Goal: Task Accomplishment & Management: Use online tool/utility

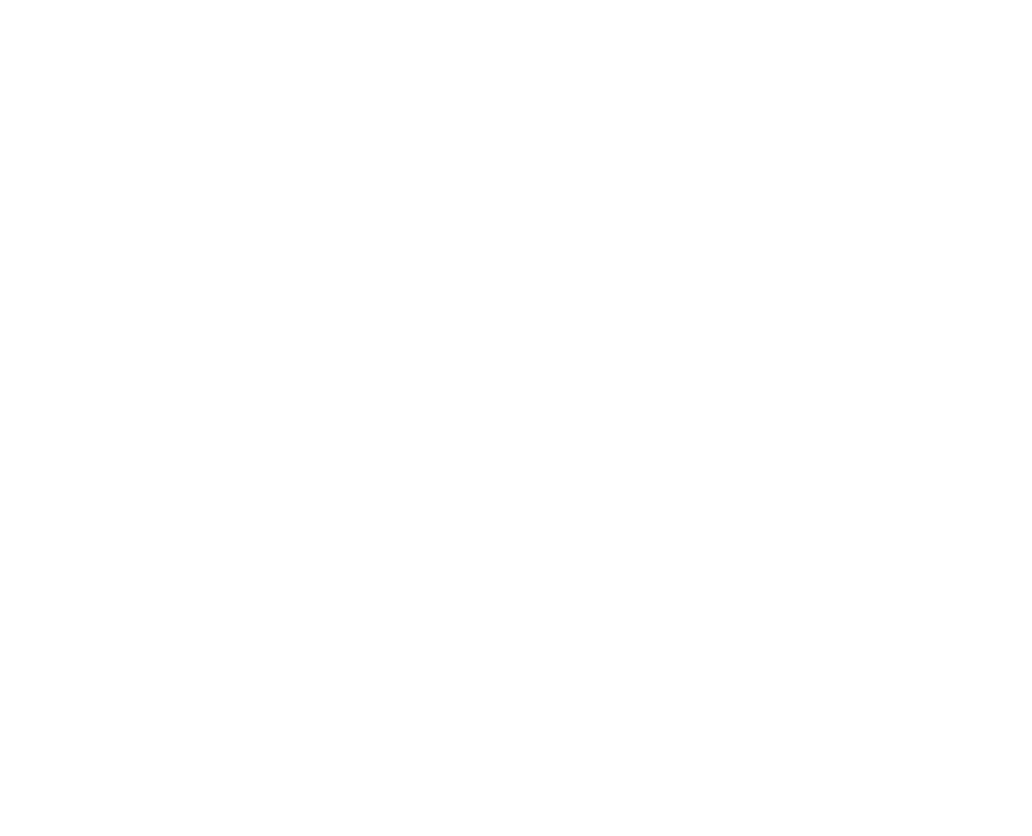
drag, startPoint x: 469, startPoint y: 91, endPoint x: 256, endPoint y: 70, distance: 214.2
click at [442, 7] on html at bounding box center [516, 3] width 1032 height 7
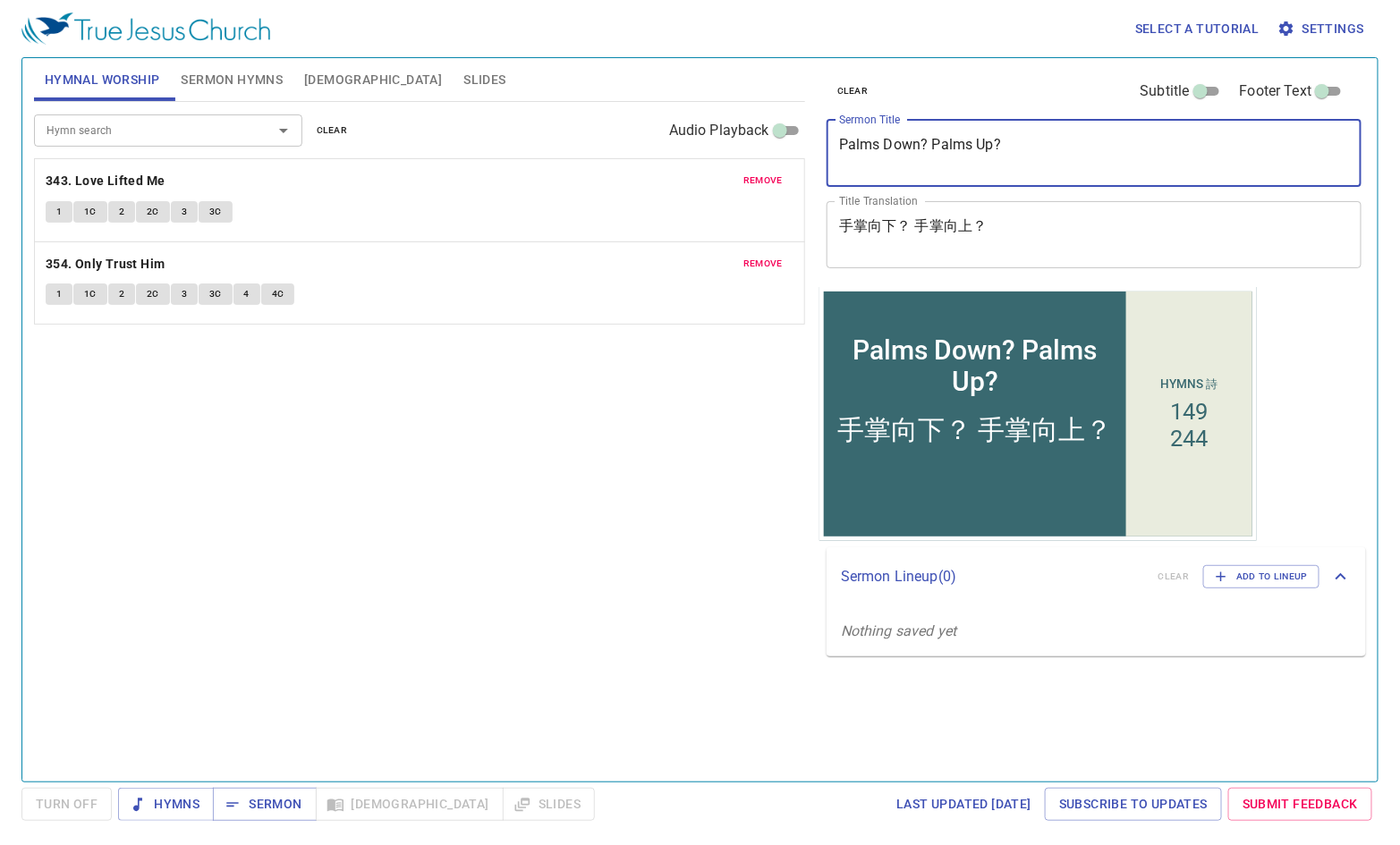
drag, startPoint x: 1135, startPoint y: 143, endPoint x: 650, endPoint y: 140, distance: 485.0
click at [651, 140] on div "Hymnal Worship Sermon Hymns [DEMOGRAPHIC_DATA] Slides Hymn search Hymn search c…" at bounding box center [699, 413] width 1346 height 724
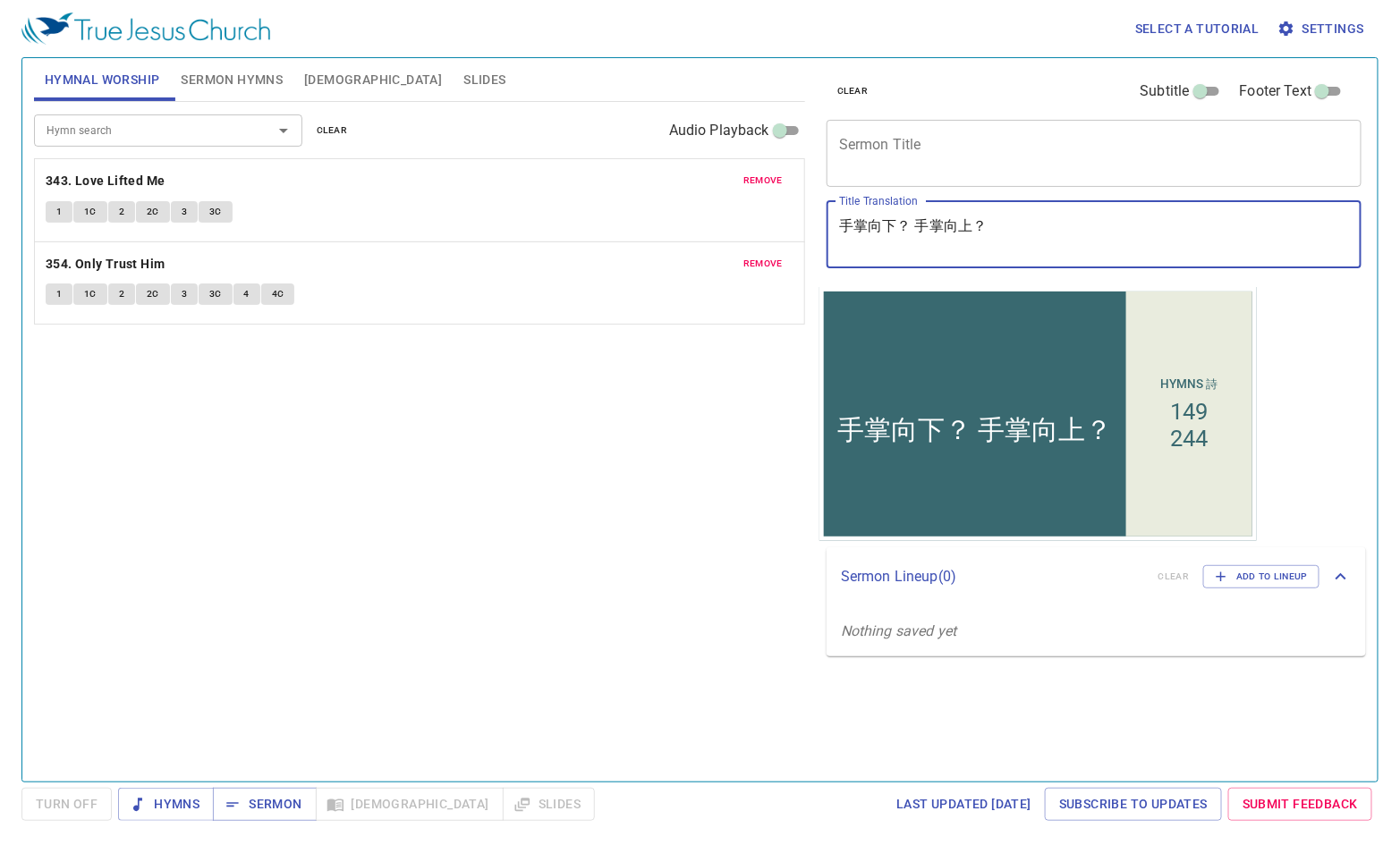
drag, startPoint x: 1055, startPoint y: 230, endPoint x: 699, endPoint y: 212, distance: 356.5
click at [699, 212] on div "Hymnal Worship Sermon Hymns [DEMOGRAPHIC_DATA] Slides Hymn search Hymn search c…" at bounding box center [699, 413] width 1346 height 724
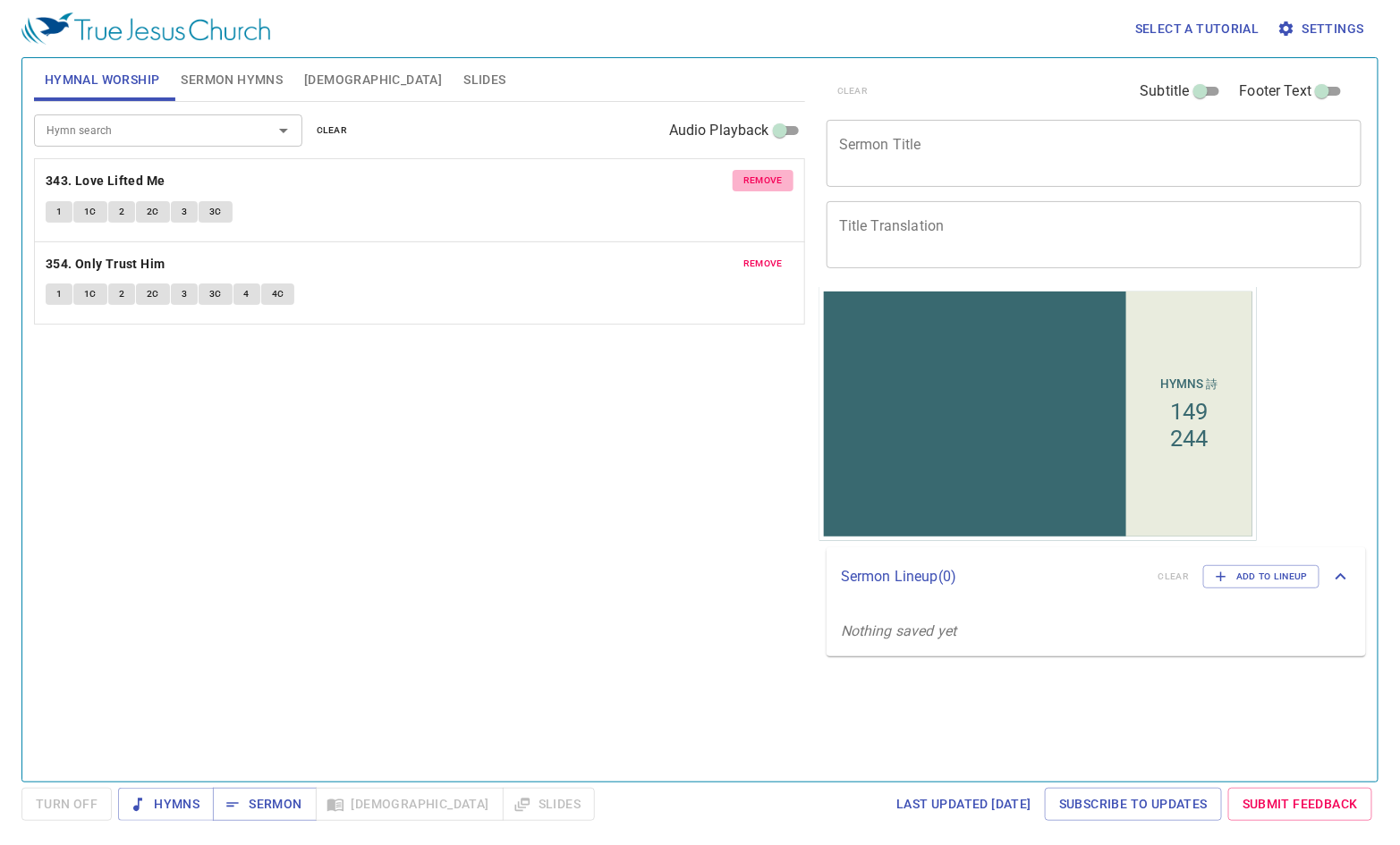
click at [757, 179] on span "remove" at bounding box center [763, 180] width 39 height 16
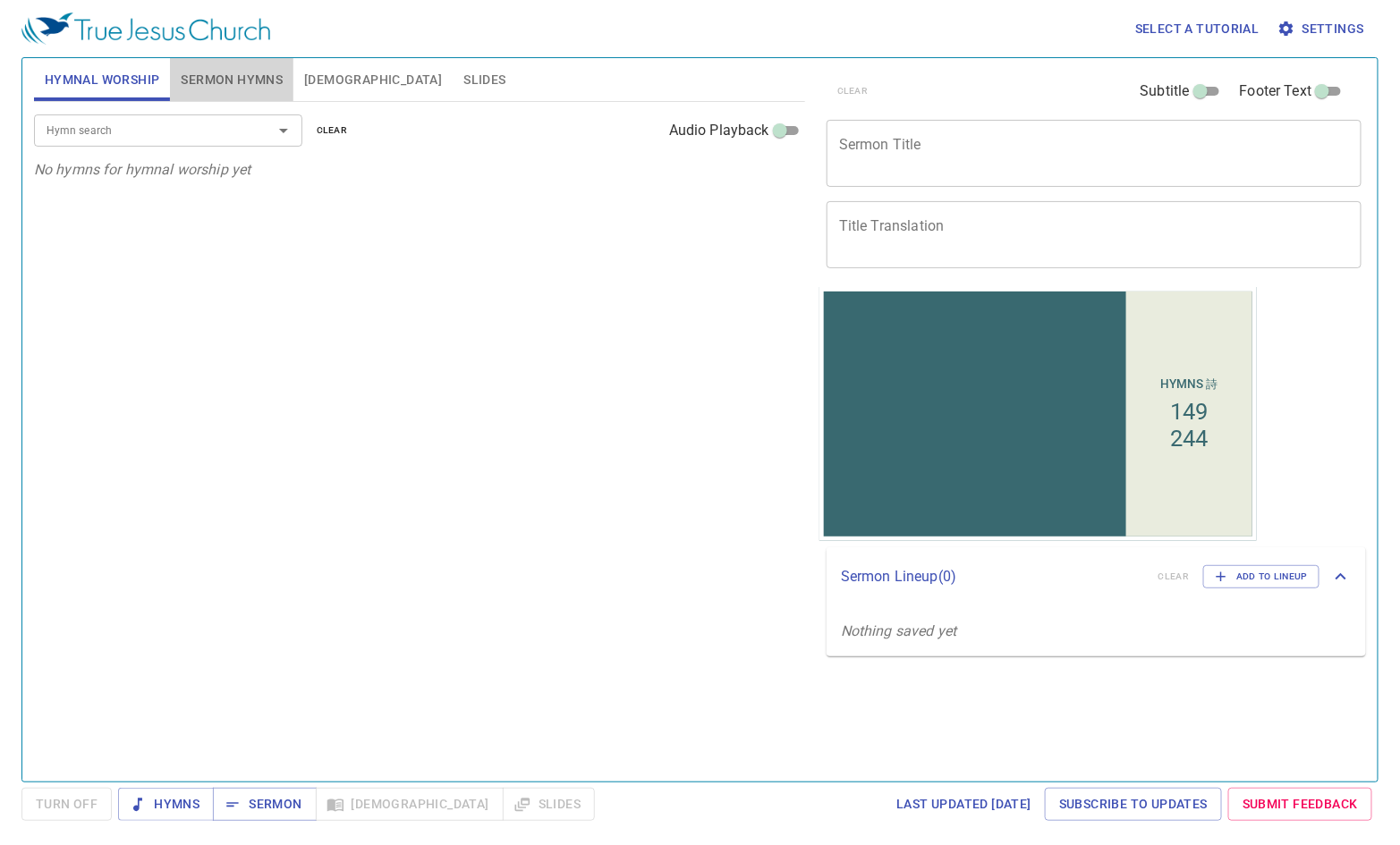
click at [239, 81] on span "Sermon Hymns" at bounding box center [231, 80] width 102 height 23
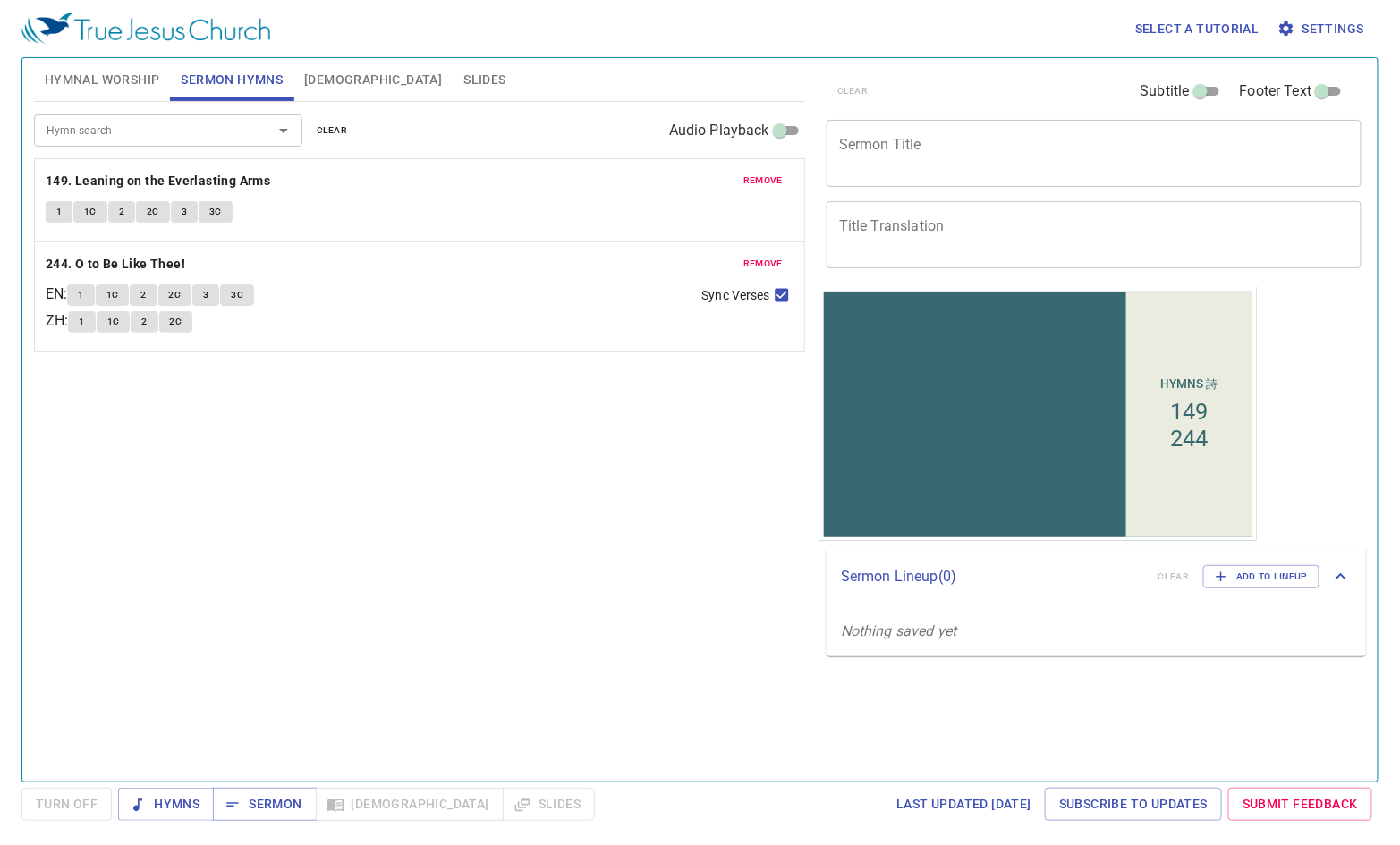
click at [762, 181] on span "remove" at bounding box center [763, 180] width 39 height 16
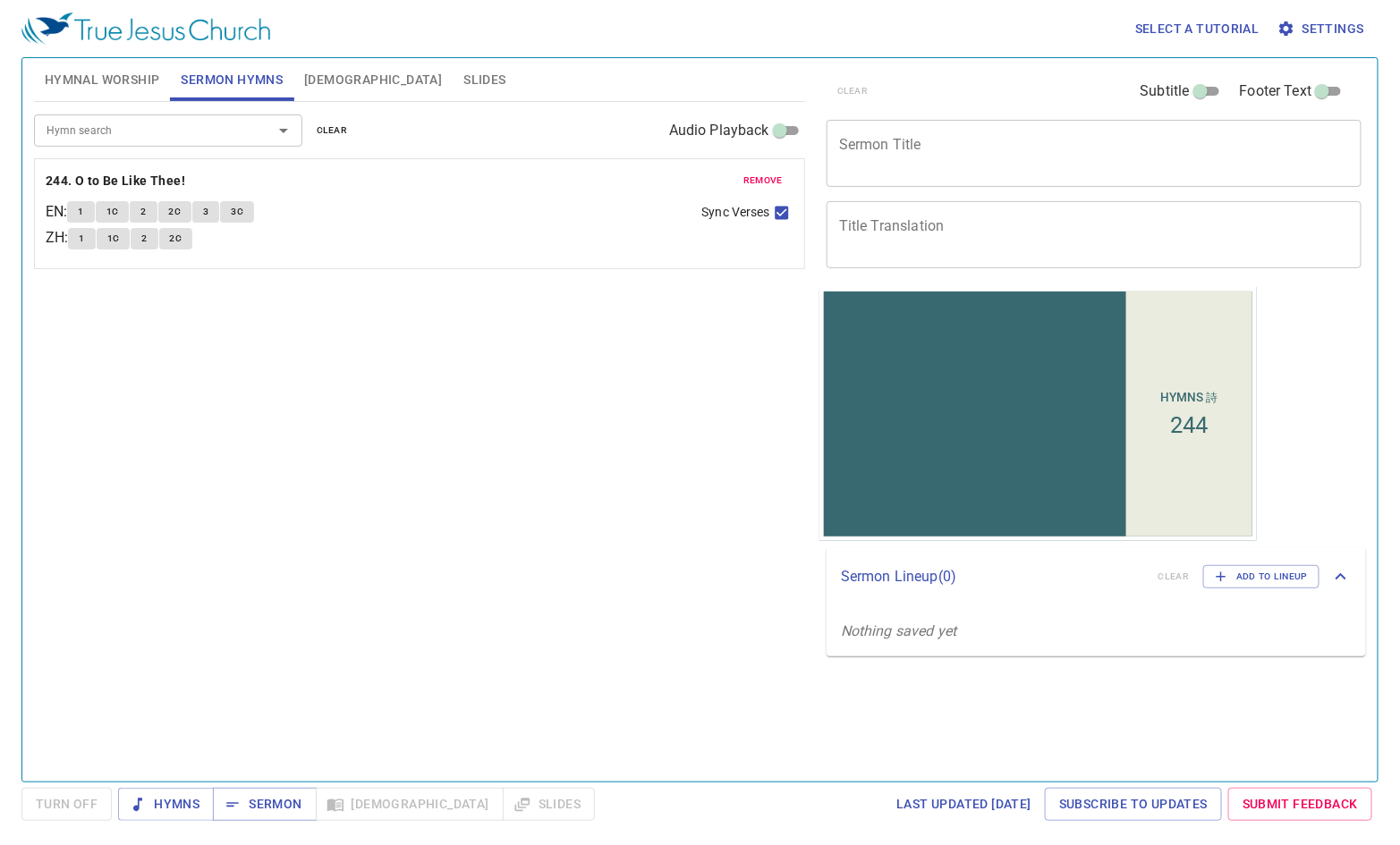
click at [762, 181] on span "remove" at bounding box center [763, 180] width 39 height 16
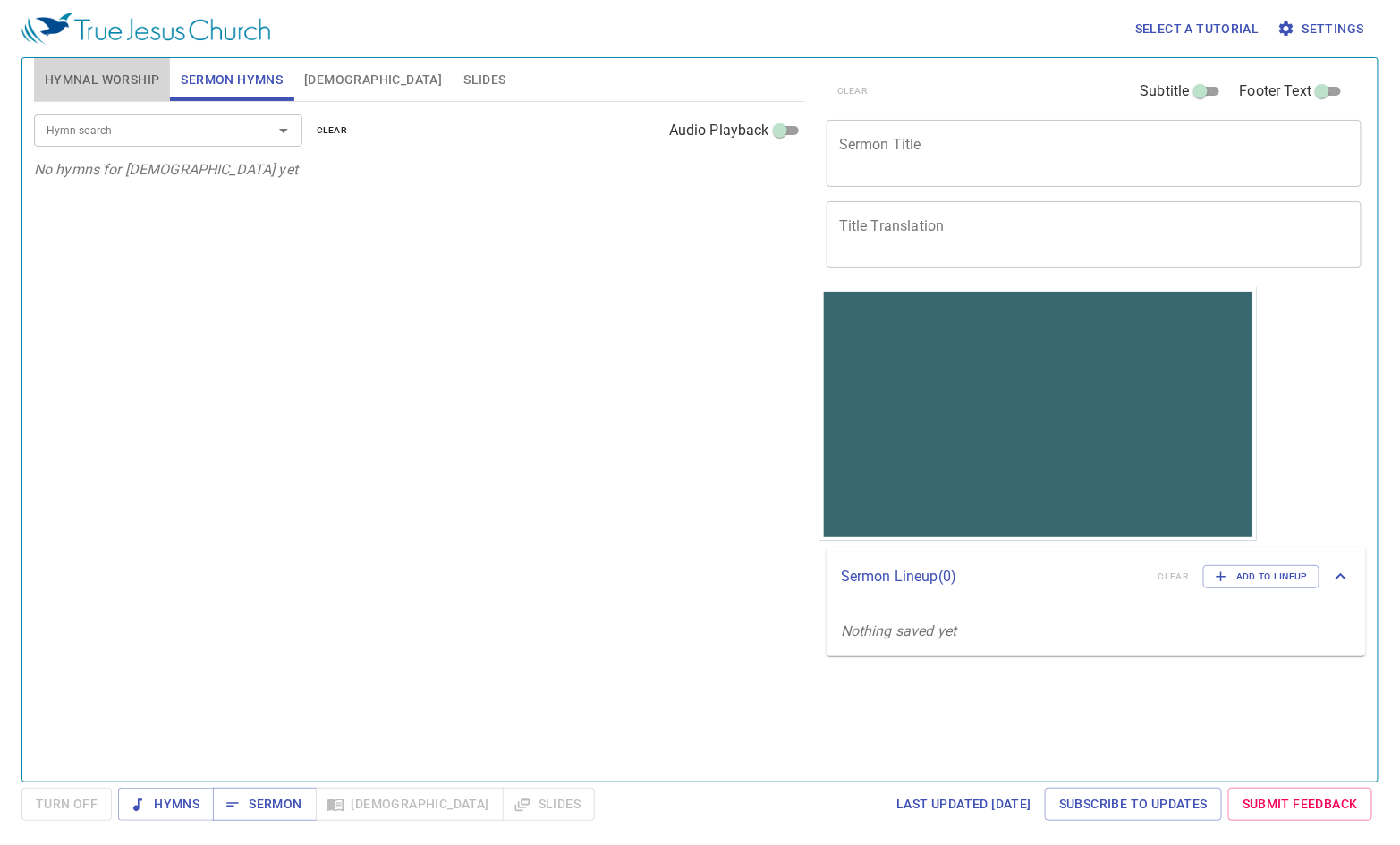
click at [121, 74] on span "Hymnal Worship" at bounding box center [102, 80] width 115 height 23
